Goal: Complete application form: Complete application form

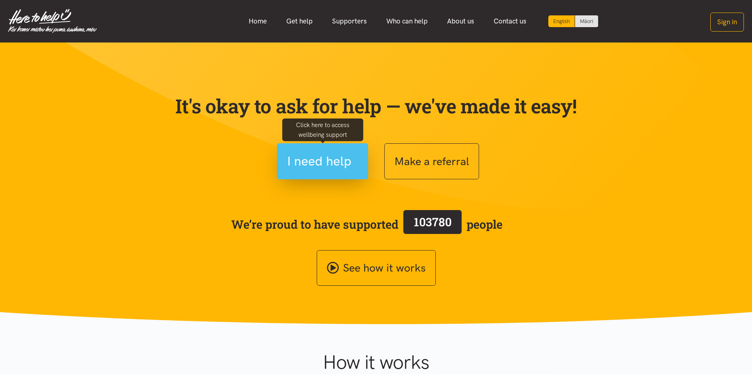
click at [338, 164] on span "I need help" at bounding box center [319, 161] width 64 height 21
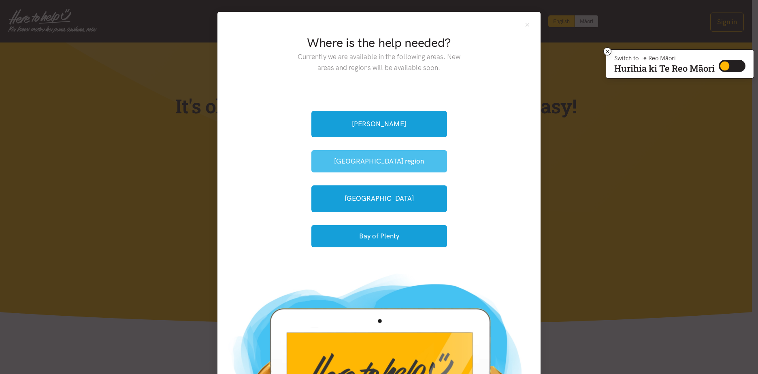
click at [383, 164] on button "[GEOGRAPHIC_DATA] region" at bounding box center [379, 161] width 136 height 22
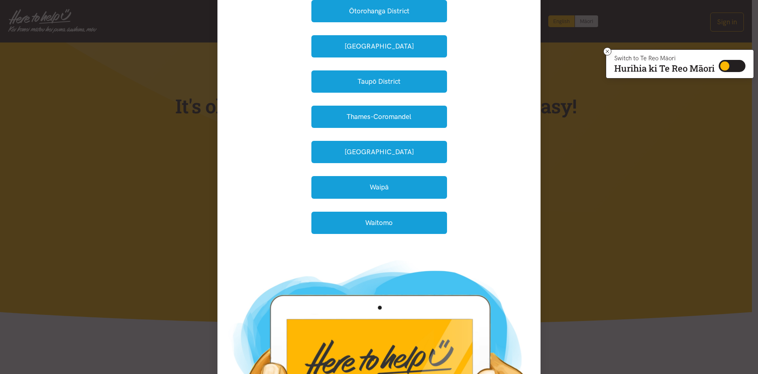
scroll to position [202, 0]
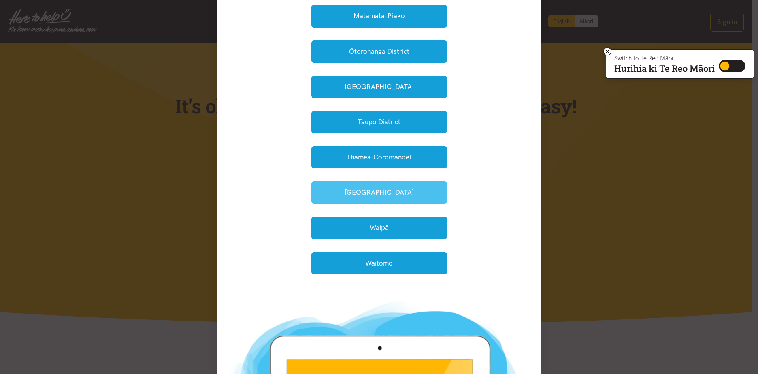
click at [393, 193] on button "Waikato District" at bounding box center [379, 192] width 136 height 22
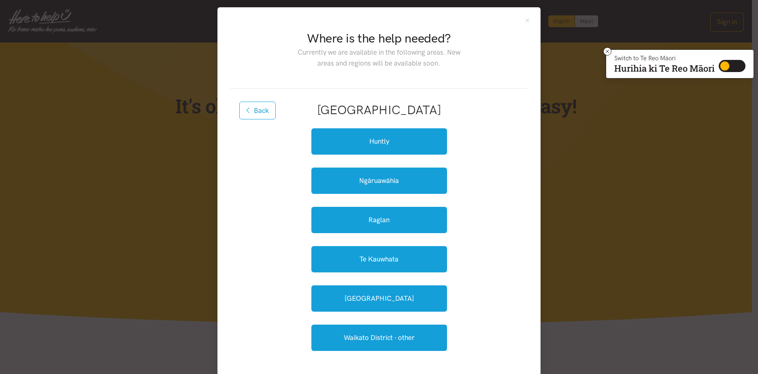
scroll to position [0, 0]
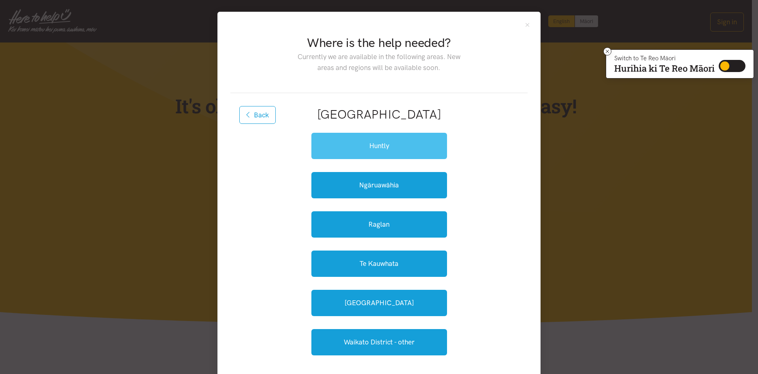
click at [399, 151] on link "Huntly" at bounding box center [379, 146] width 136 height 26
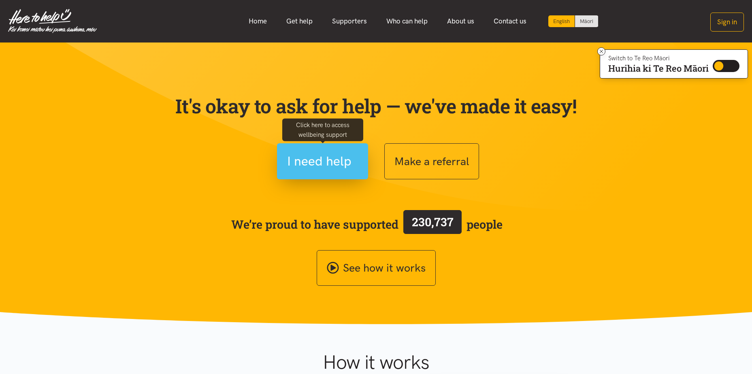
click at [317, 159] on span "I need help" at bounding box center [319, 161] width 64 height 21
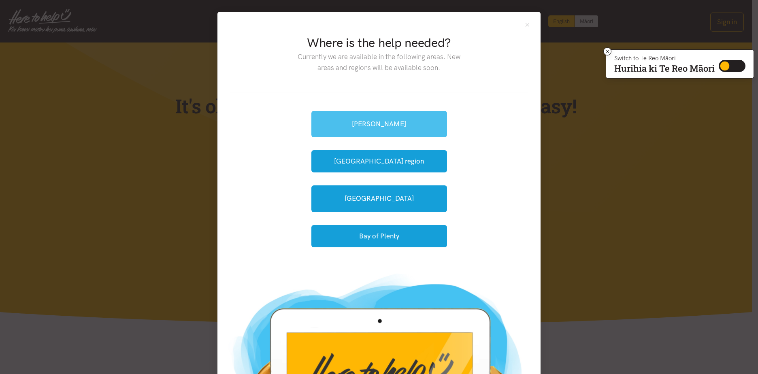
click at [384, 131] on link "[PERSON_NAME]" at bounding box center [379, 124] width 136 height 26
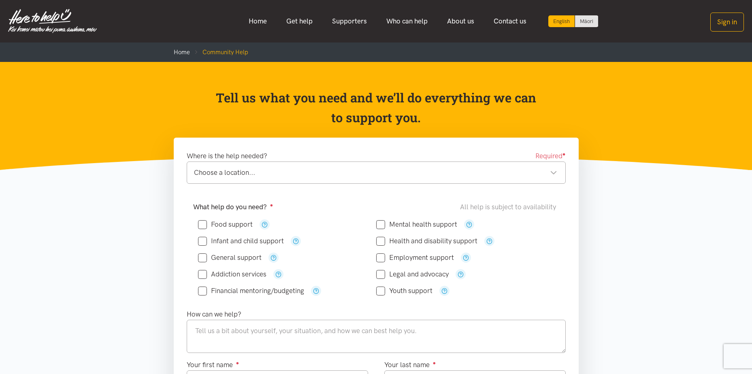
click at [205, 226] on input "Food support" at bounding box center [225, 224] width 55 height 7
checkbox input "true"
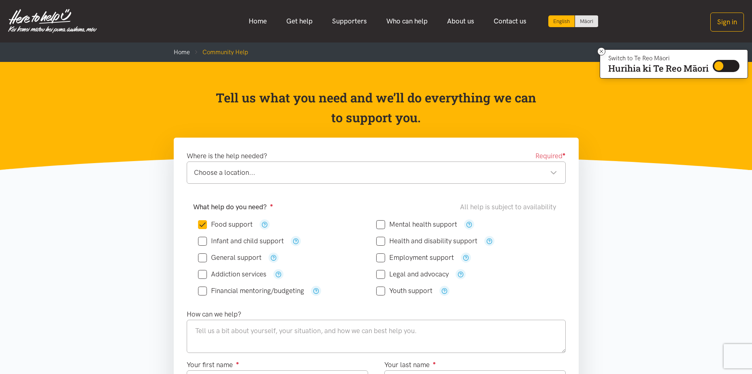
click at [314, 171] on div "Choose a location..." at bounding box center [375, 172] width 363 height 11
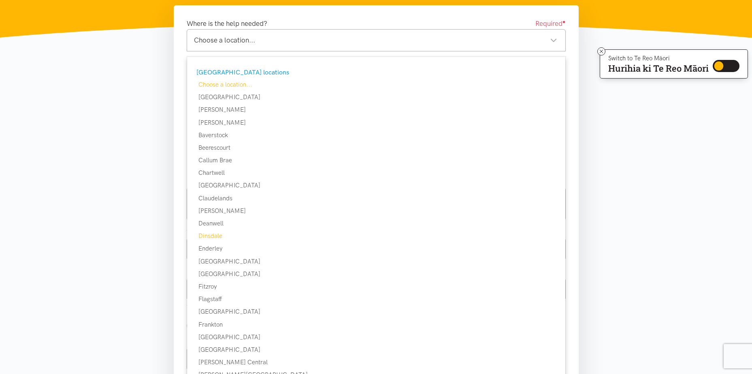
scroll to position [81, 0]
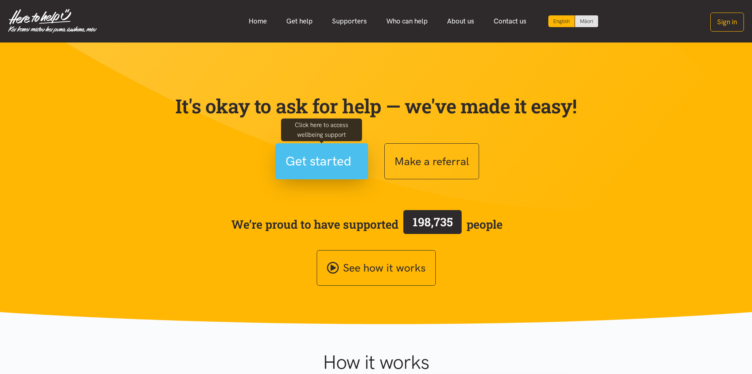
click at [333, 165] on span "Get started" at bounding box center [318, 161] width 66 height 21
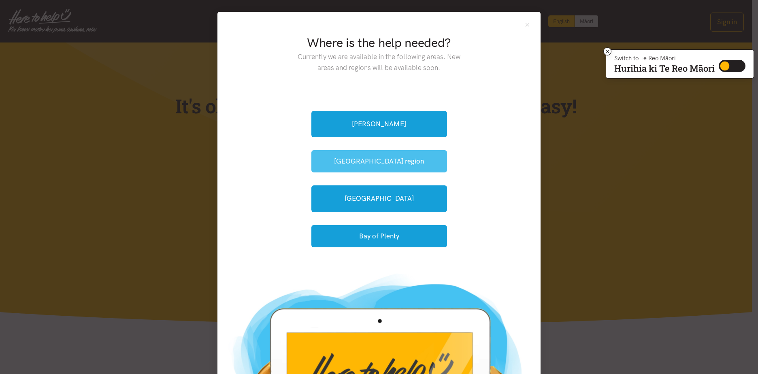
click at [392, 163] on button "[GEOGRAPHIC_DATA] region" at bounding box center [379, 161] width 136 height 22
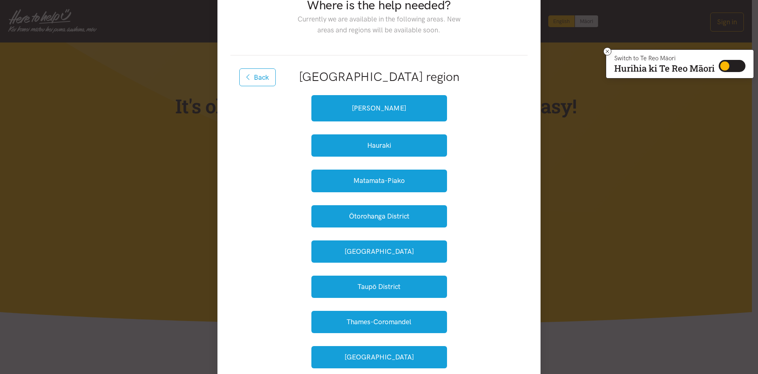
scroll to position [81, 0]
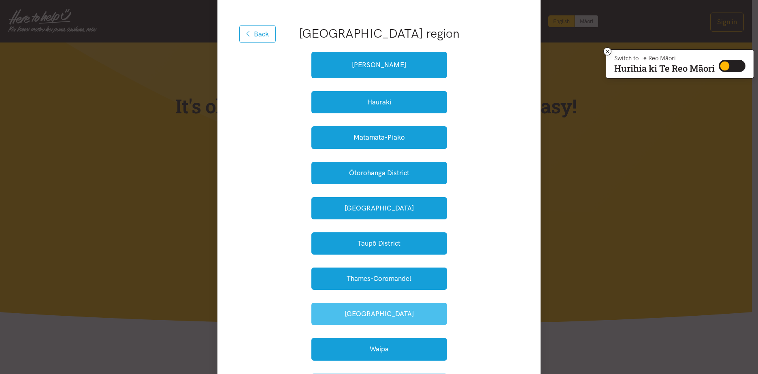
click at [391, 315] on button "Waikato District" at bounding box center [379, 314] width 136 height 22
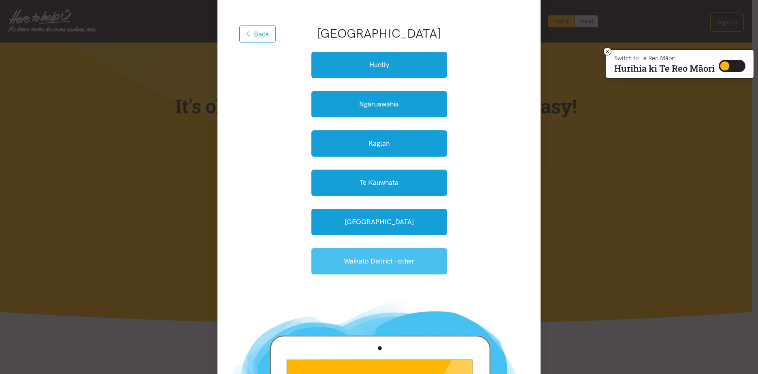
click at [392, 259] on link "Waikato District - other" at bounding box center [379, 261] width 136 height 26
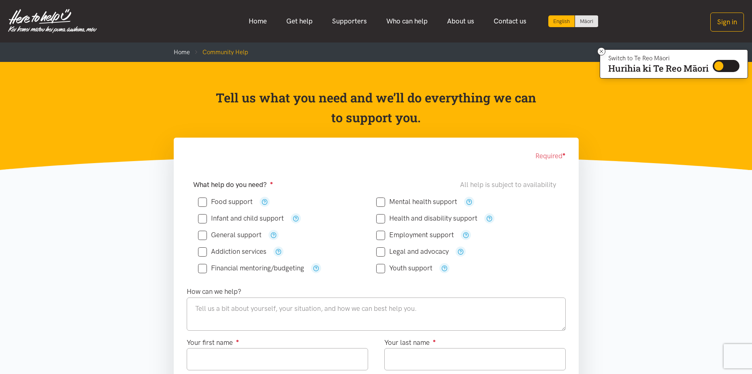
click at [203, 203] on input "Food support" at bounding box center [225, 201] width 55 height 7
checkbox input "true"
click at [245, 316] on textarea at bounding box center [376, 313] width 379 height 33
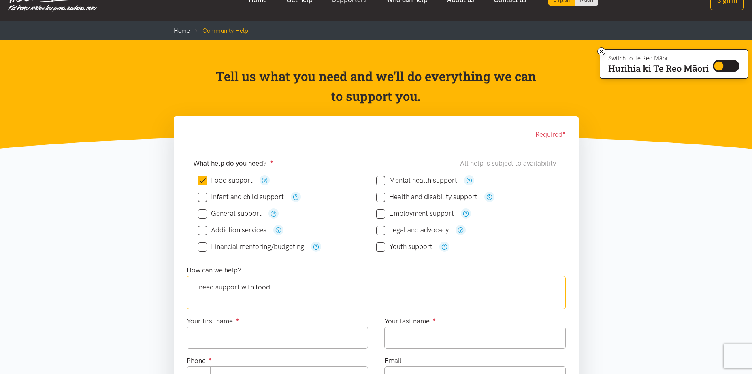
scroll to position [40, 0]
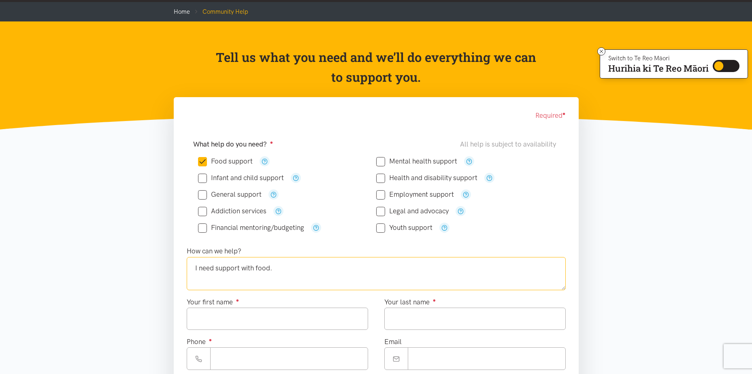
type textarea "I need support with food."
click at [295, 314] on input "Your first name ●" at bounding box center [277, 319] width 181 height 22
type input "******"
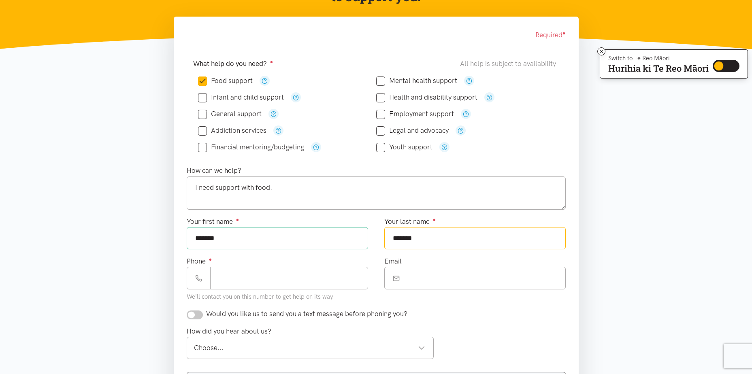
scroll to position [121, 0]
type input "*******"
click at [299, 282] on input "Phone ●" at bounding box center [289, 277] width 158 height 22
type input "**********"
click at [458, 285] on input "Email" at bounding box center [487, 277] width 158 height 22
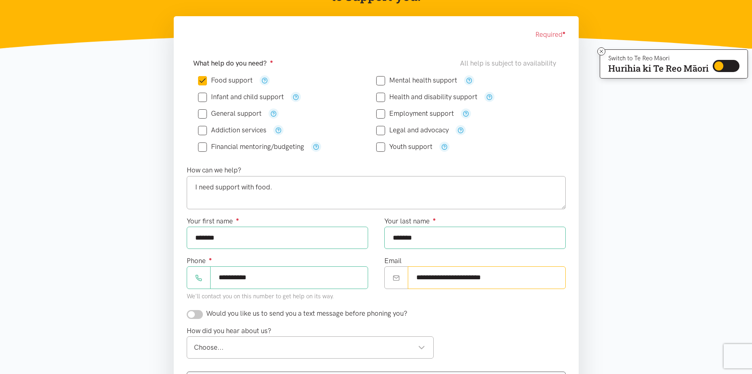
type input "**********"
drag, startPoint x: 510, startPoint y: 278, endPoint x: 409, endPoint y: 279, distance: 100.8
click at [409, 279] on input "**********" at bounding box center [487, 277] width 158 height 22
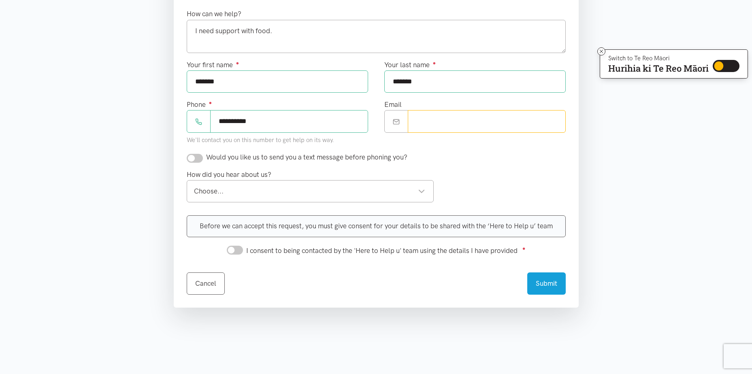
scroll to position [283, 0]
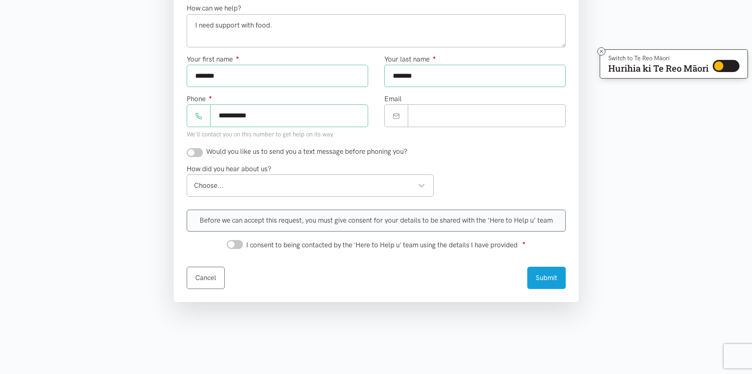
click at [201, 151] on input "checkbox" at bounding box center [195, 152] width 16 height 9
checkbox input "true"
click at [252, 187] on div "Choose..." at bounding box center [309, 185] width 231 height 11
click at [239, 244] on input "I consent to being contacted by the 'Here to Help u' team using the details I h…" at bounding box center [235, 244] width 16 height 9
checkbox input "true"
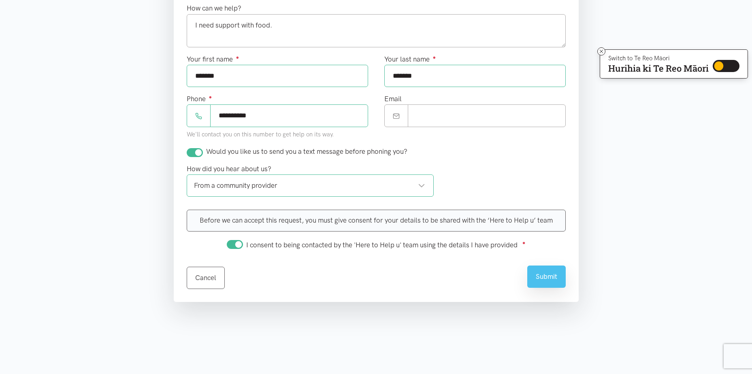
click at [539, 279] on button "Submit" at bounding box center [546, 276] width 38 height 22
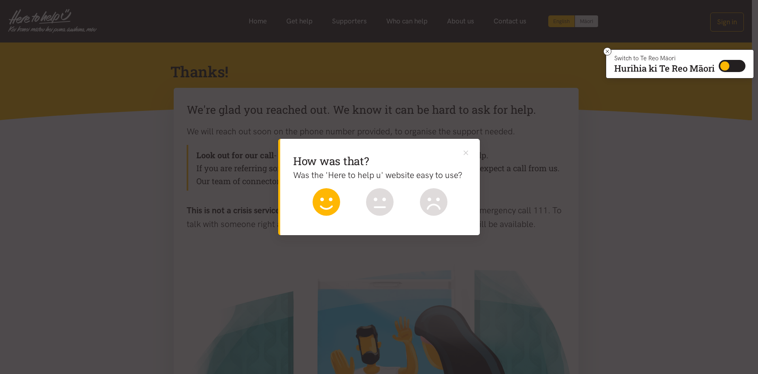
click at [330, 198] on icon at bounding box center [326, 200] width 12 height 4
